Goal: Transaction & Acquisition: Purchase product/service

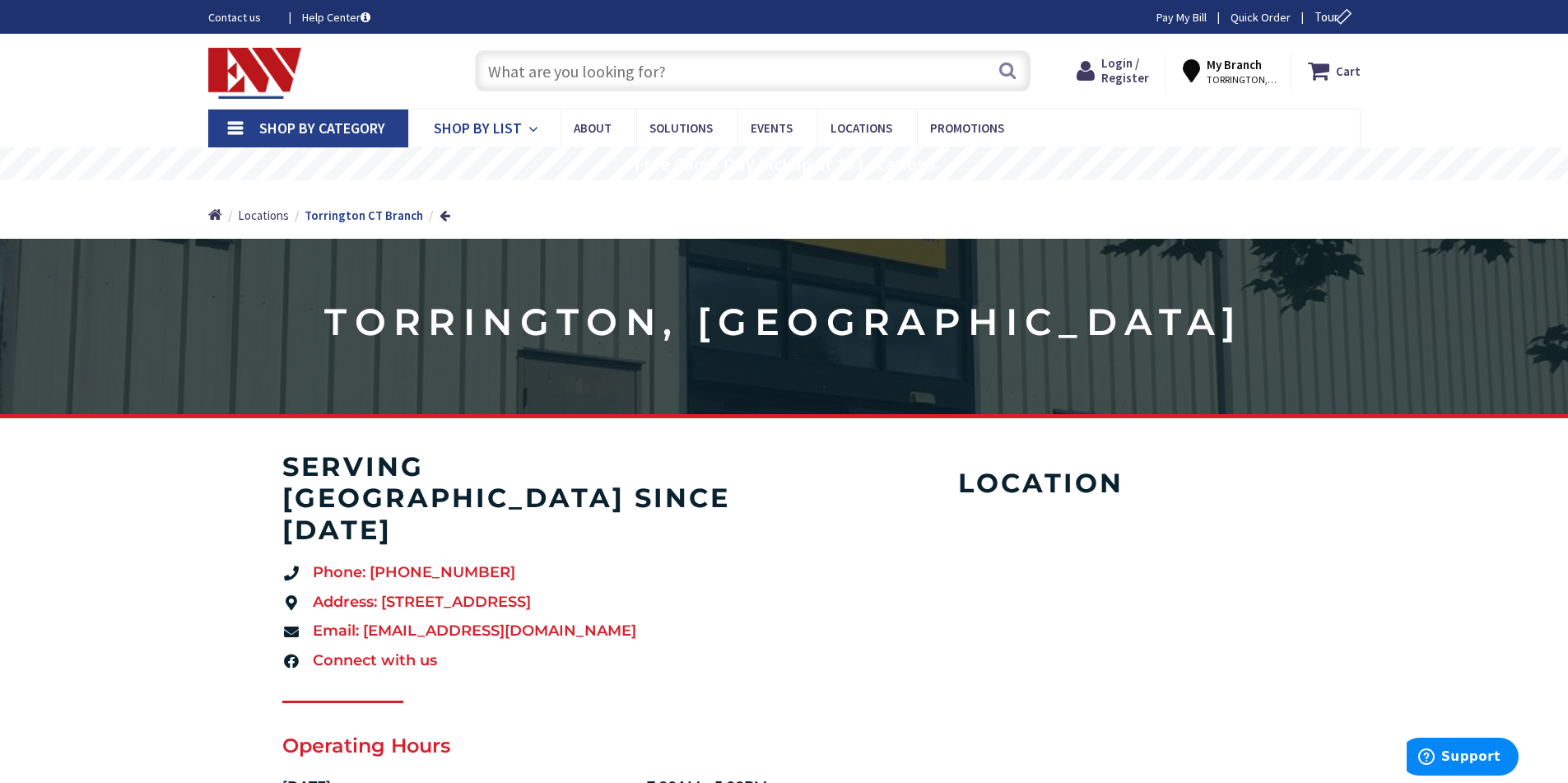
click at [495, 121] on span "Shop By List" at bounding box center [478, 128] width 88 height 19
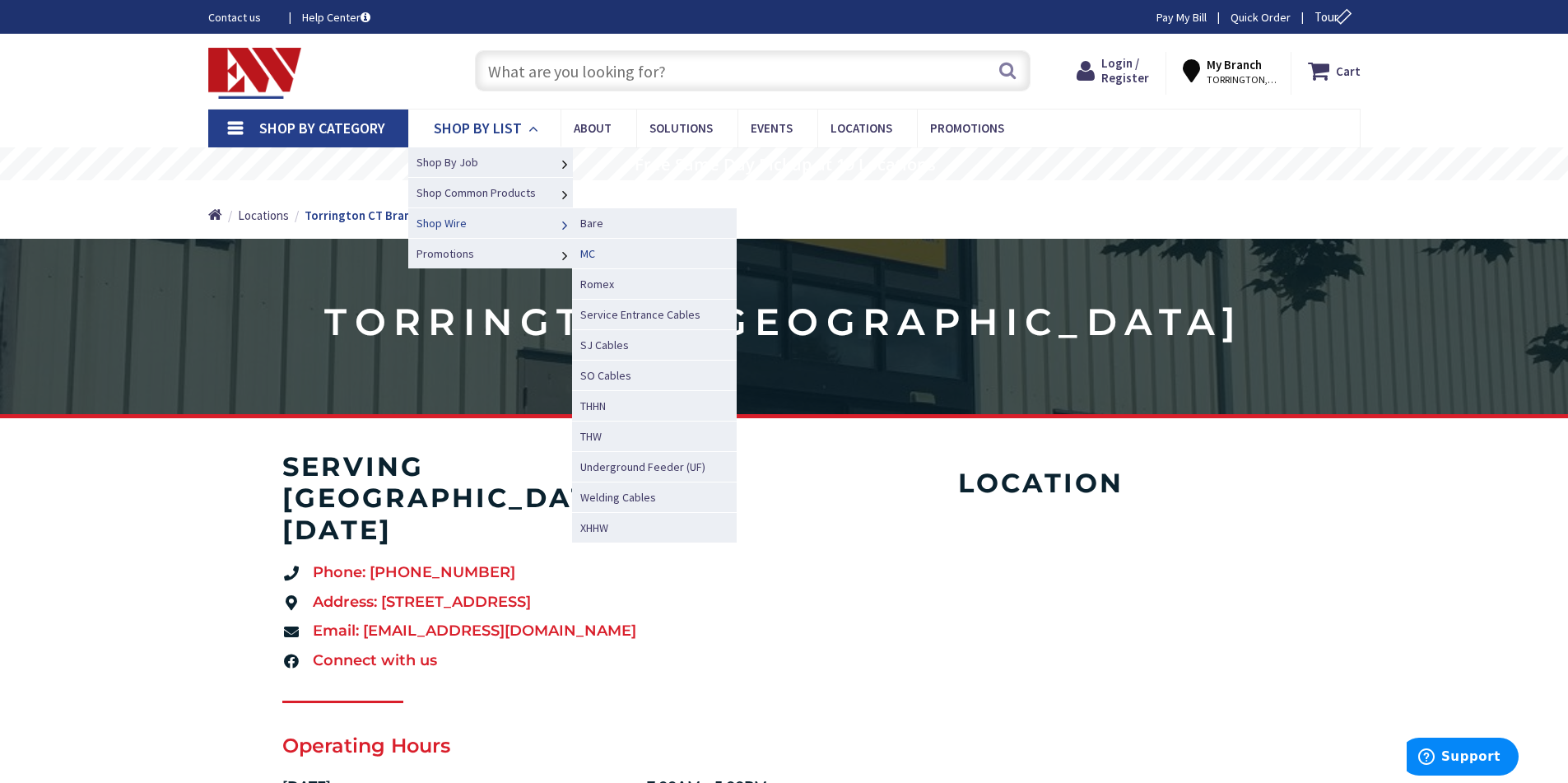
click at [586, 252] on span "MC" at bounding box center [587, 254] width 15 height 15
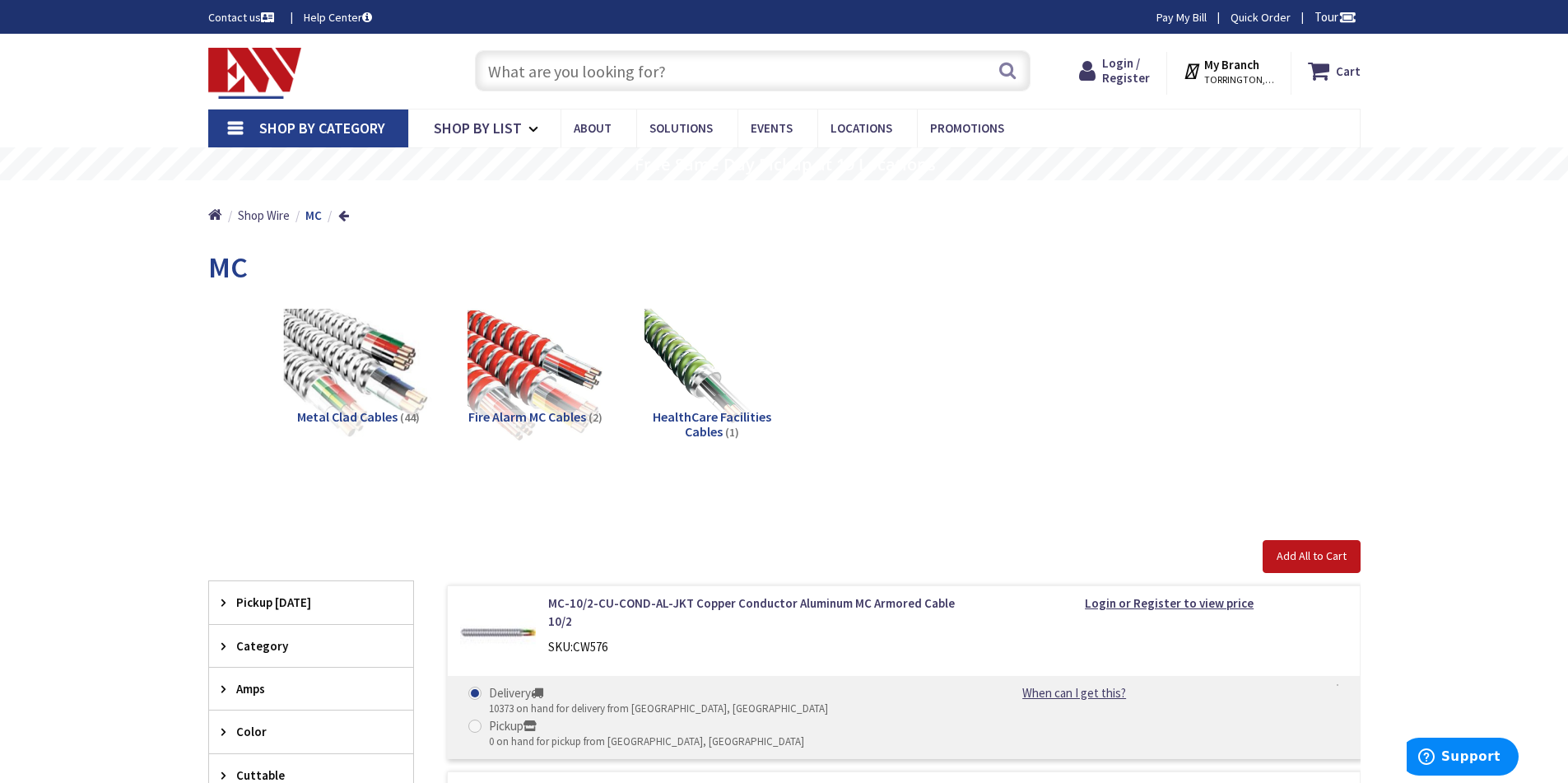
click at [390, 345] on img at bounding box center [357, 375] width 149 height 149
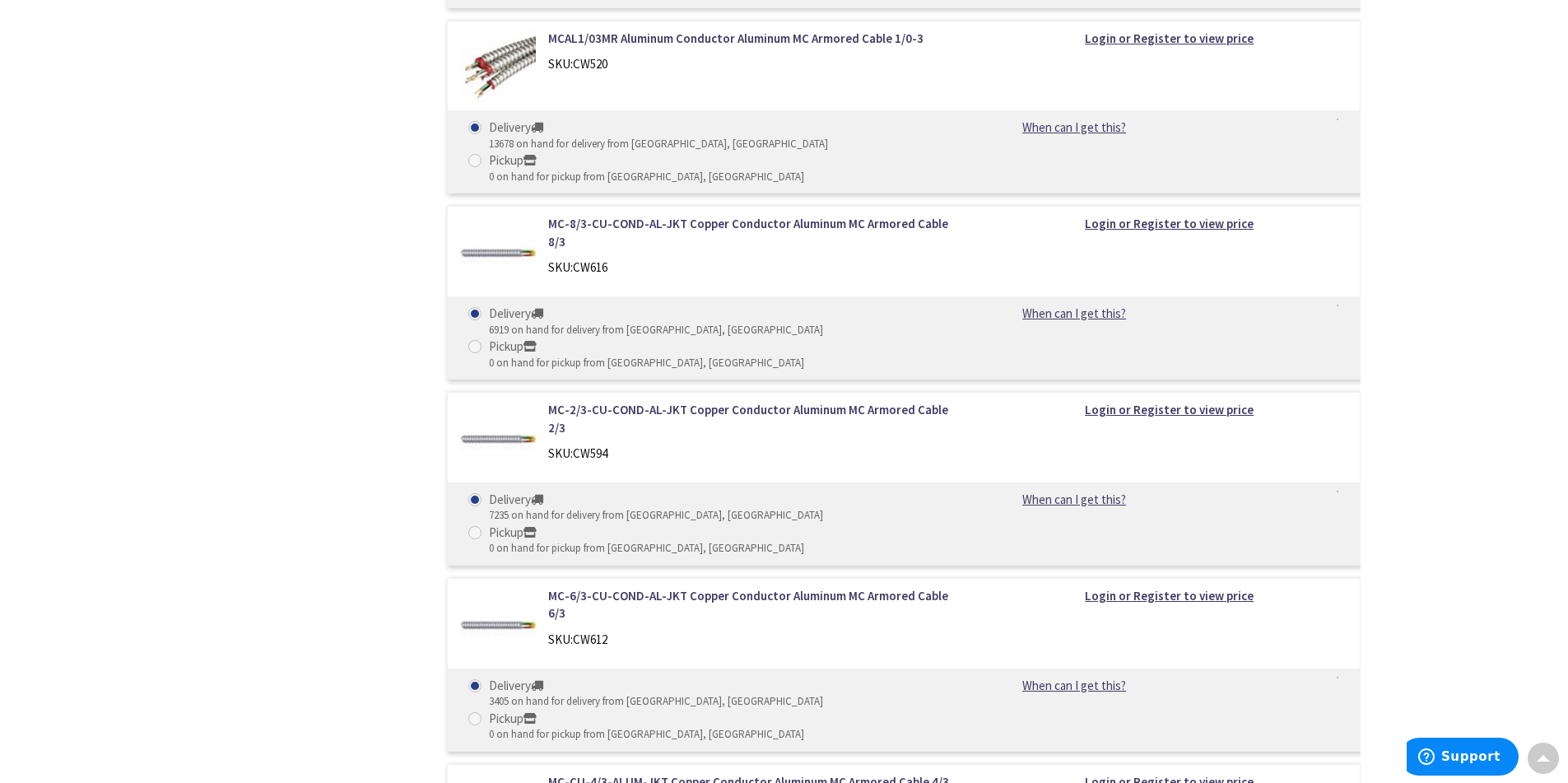
scroll to position [1116, 0]
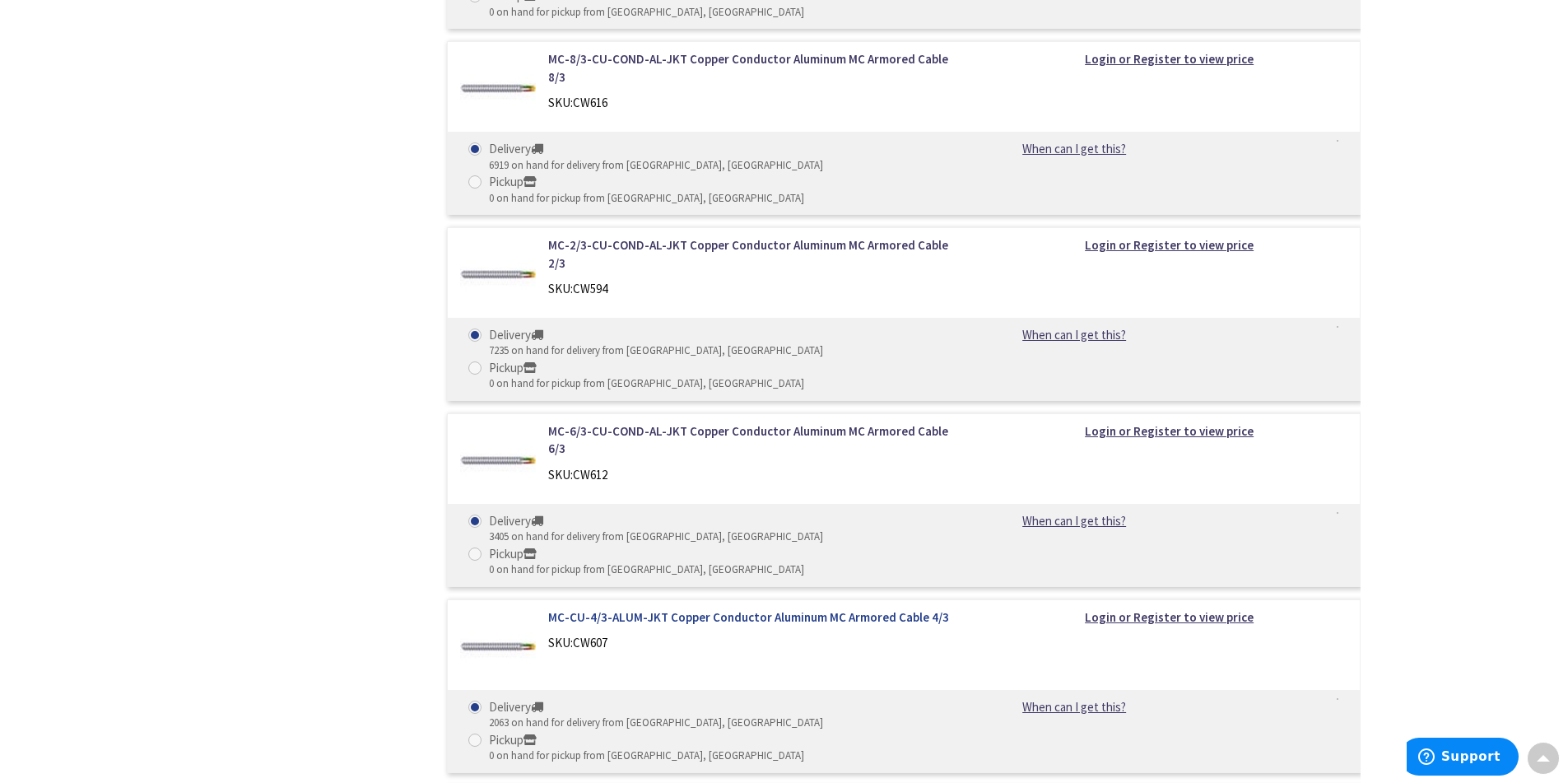
click at [840, 608] on link "MC-CU-4/3-ALUM-JKT Copper Conductor Aluminum MC Armored Cable 4/3" at bounding box center [758, 617] width 419 height 17
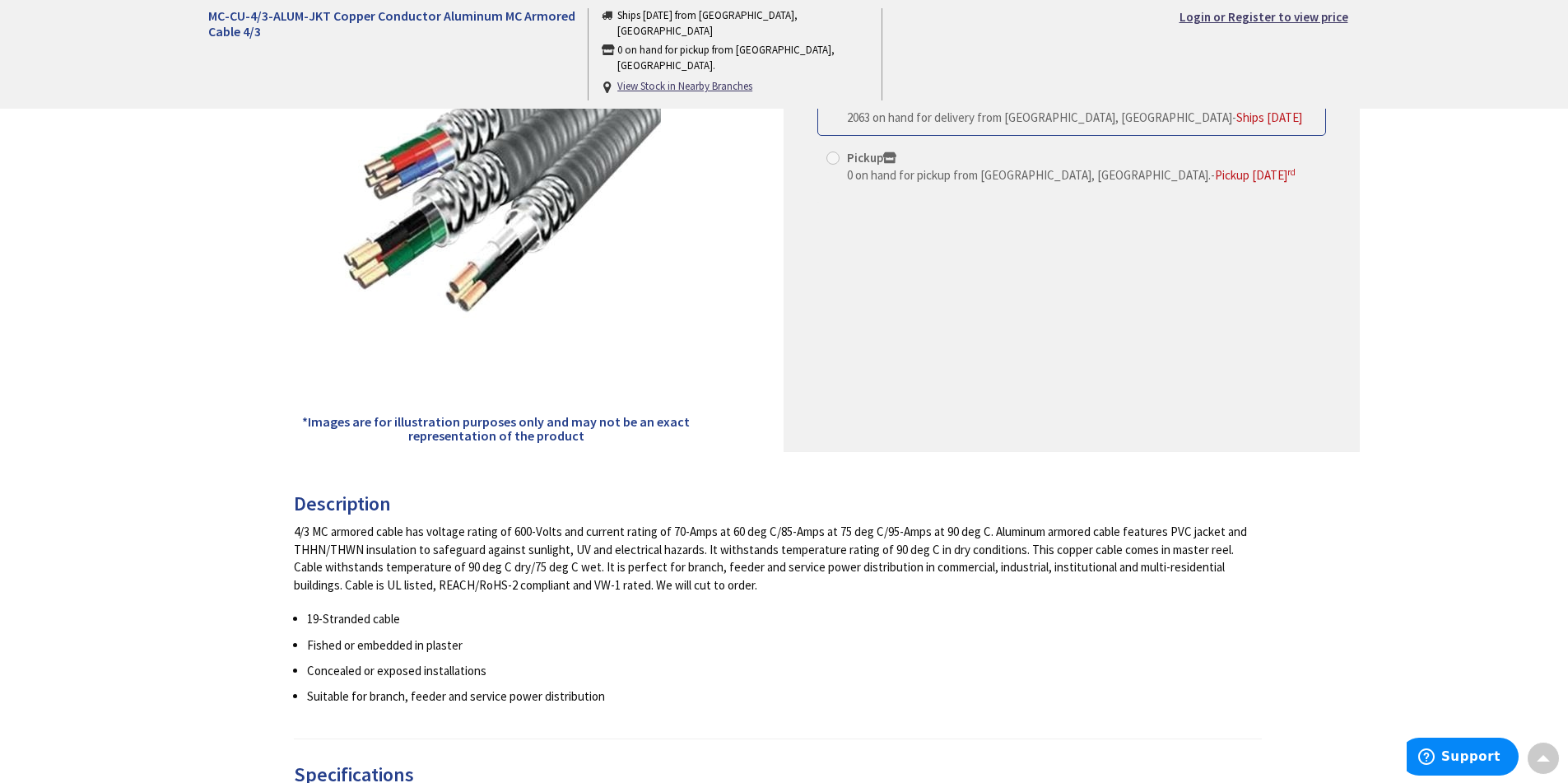
scroll to position [395, 0]
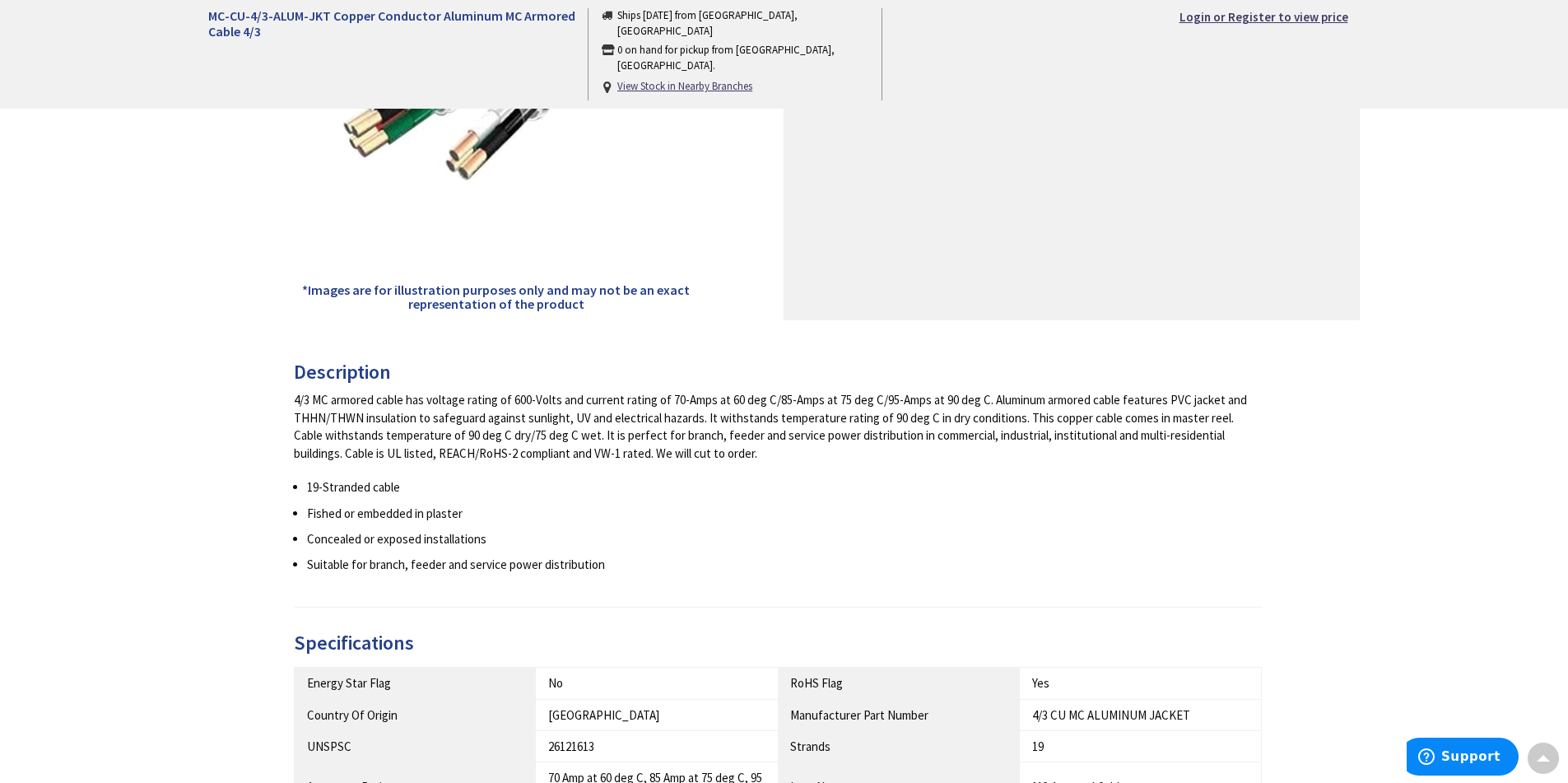
drag, startPoint x: 480, startPoint y: 394, endPoint x: 810, endPoint y: 442, distance: 333.5
click at [810, 442] on div "4/3 MC armored cable has voltage rating of 600-Volts and current rating of 70-A…" at bounding box center [778, 427] width 969 height 71
click at [809, 442] on div "4/3 MC armored cable has voltage rating of 600-Volts and current rating of 70-A…" at bounding box center [778, 427] width 969 height 71
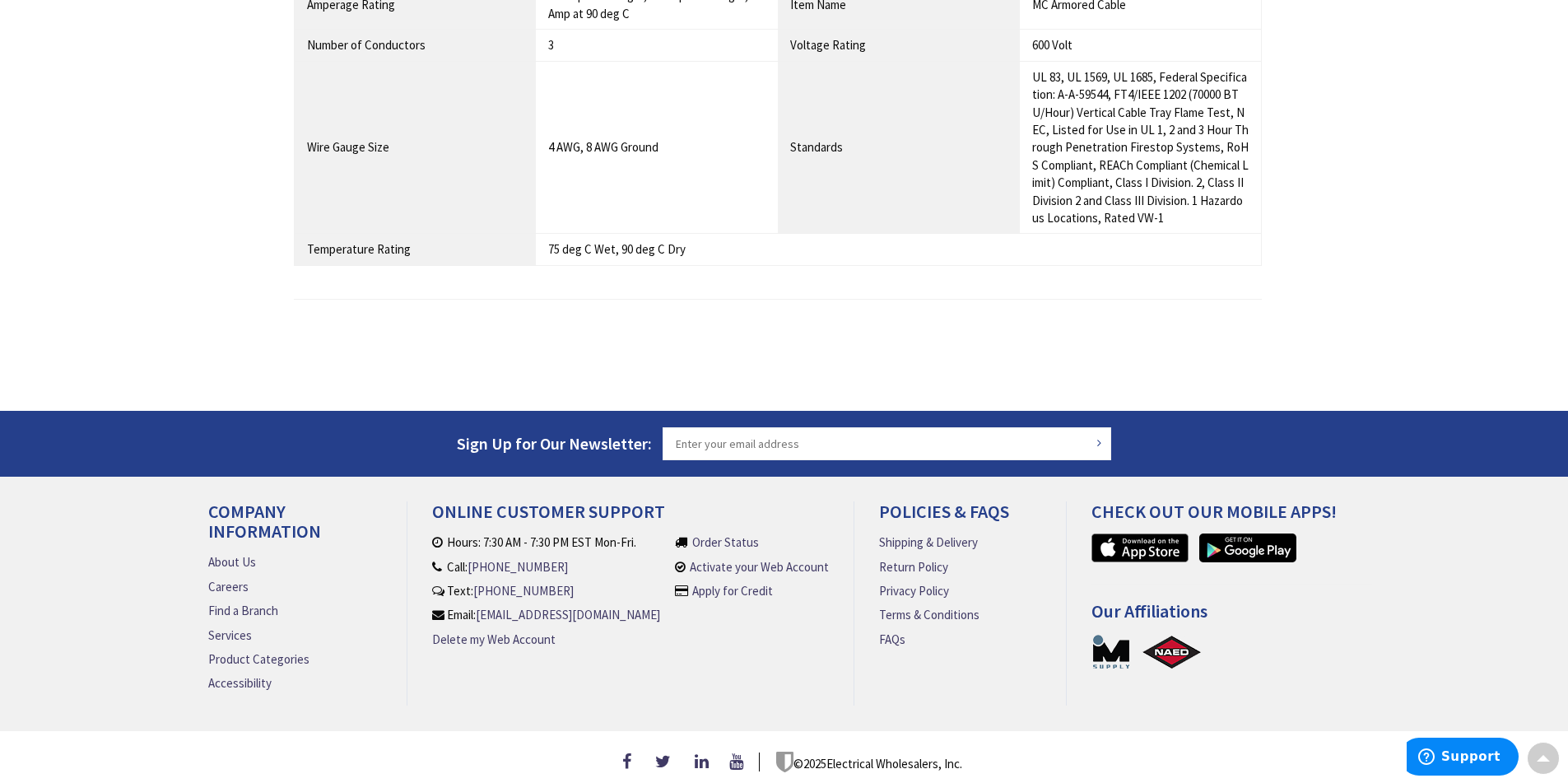
scroll to position [0, 0]
